Goal: Task Accomplishment & Management: Use online tool/utility

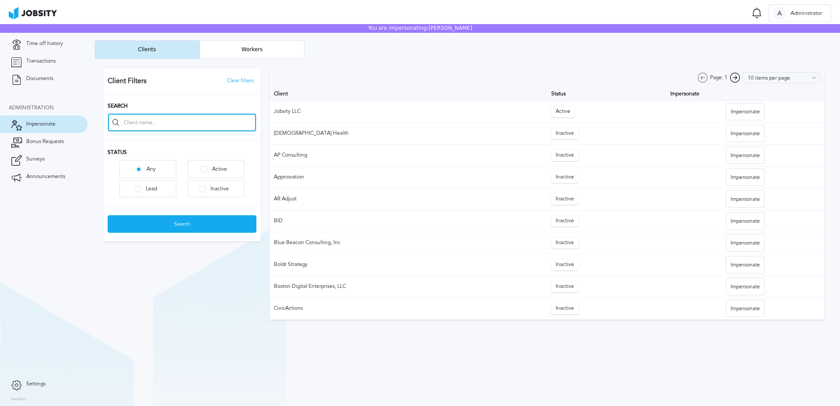
click at [189, 123] on input at bounding box center [182, 123] width 148 height 18
type input "[PERSON_NAME]"
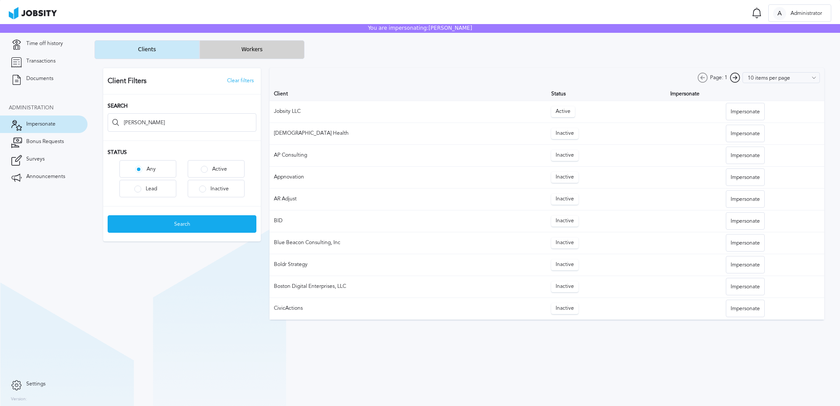
click at [234, 50] on button "Workers" at bounding box center [252, 49] width 105 height 19
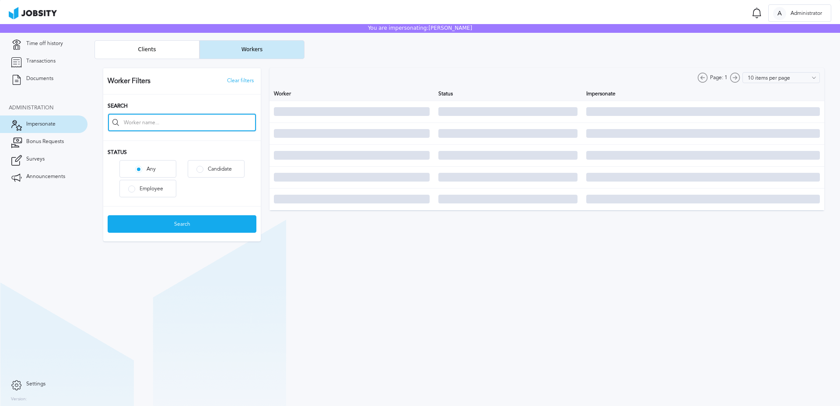
click at [213, 126] on input at bounding box center [182, 123] width 148 height 18
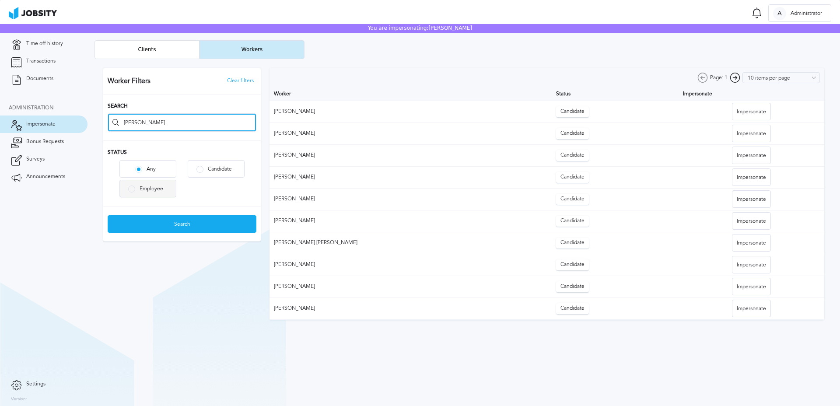
type input "[PERSON_NAME]"
drag, startPoint x: 151, startPoint y: 187, endPoint x: 152, endPoint y: 193, distance: 5.4
click at [151, 189] on div "Employee" at bounding box center [151, 189] width 32 height 6
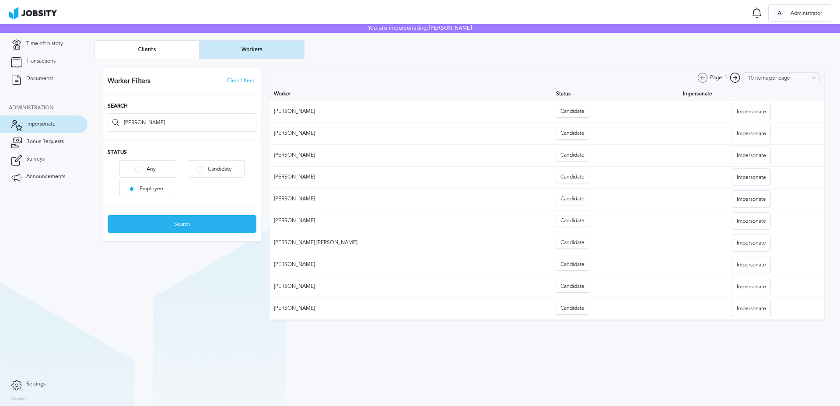
click at [178, 223] on div "Search" at bounding box center [182, 225] width 148 height 18
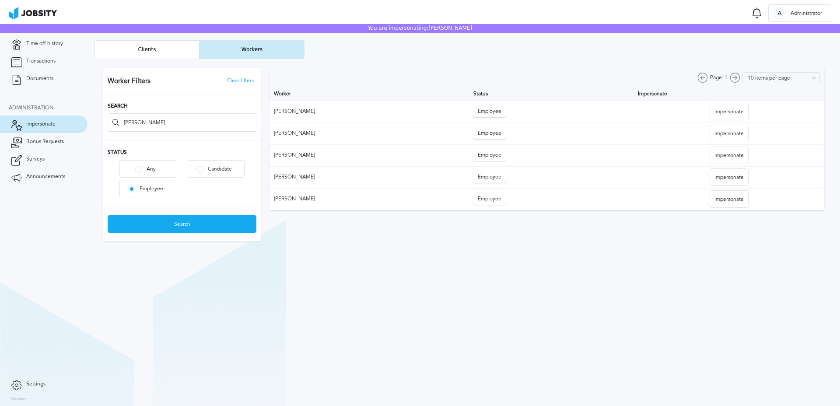
click at [747, 110] on div at bounding box center [464, 154] width 739 height 191
click at [746, 111] on div "Impersonate" at bounding box center [729, 112] width 38 height 18
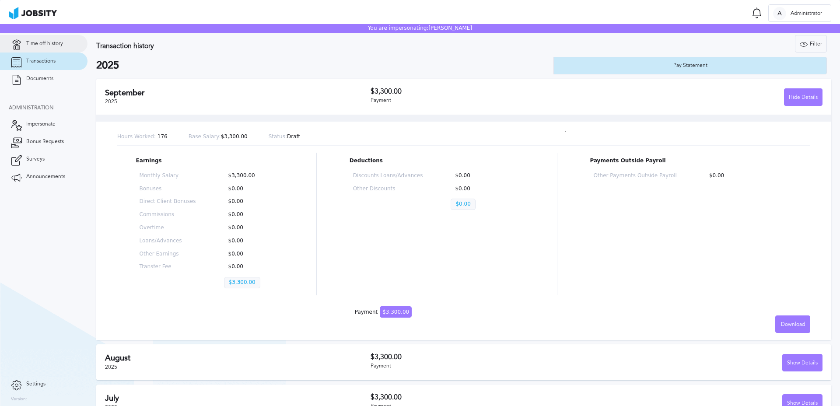
click at [51, 46] on span "Time off history" at bounding box center [44, 44] width 37 height 6
